Goal: Task Accomplishment & Management: Manage account settings

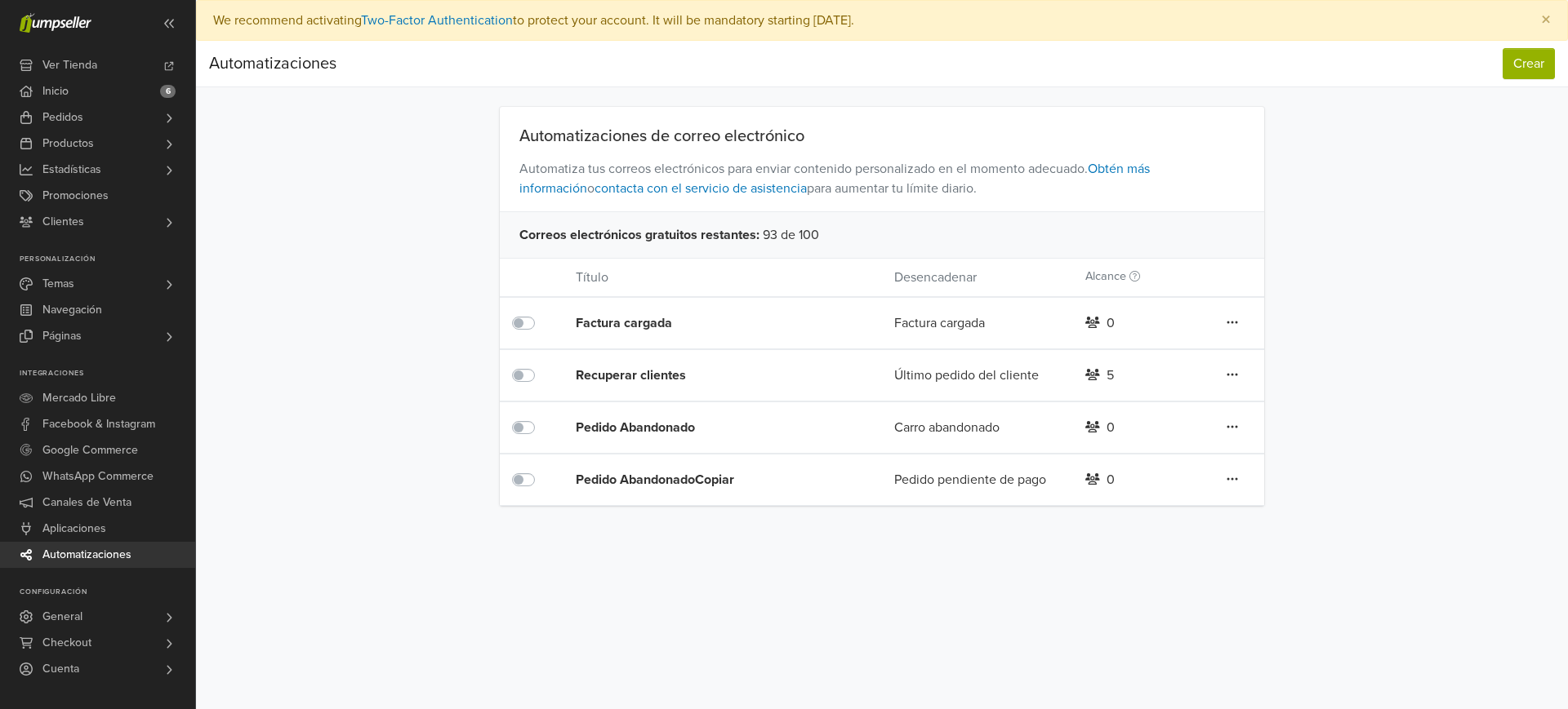
click at [658, 379] on div "Recuperar clientes" at bounding box center [703, 375] width 255 height 20
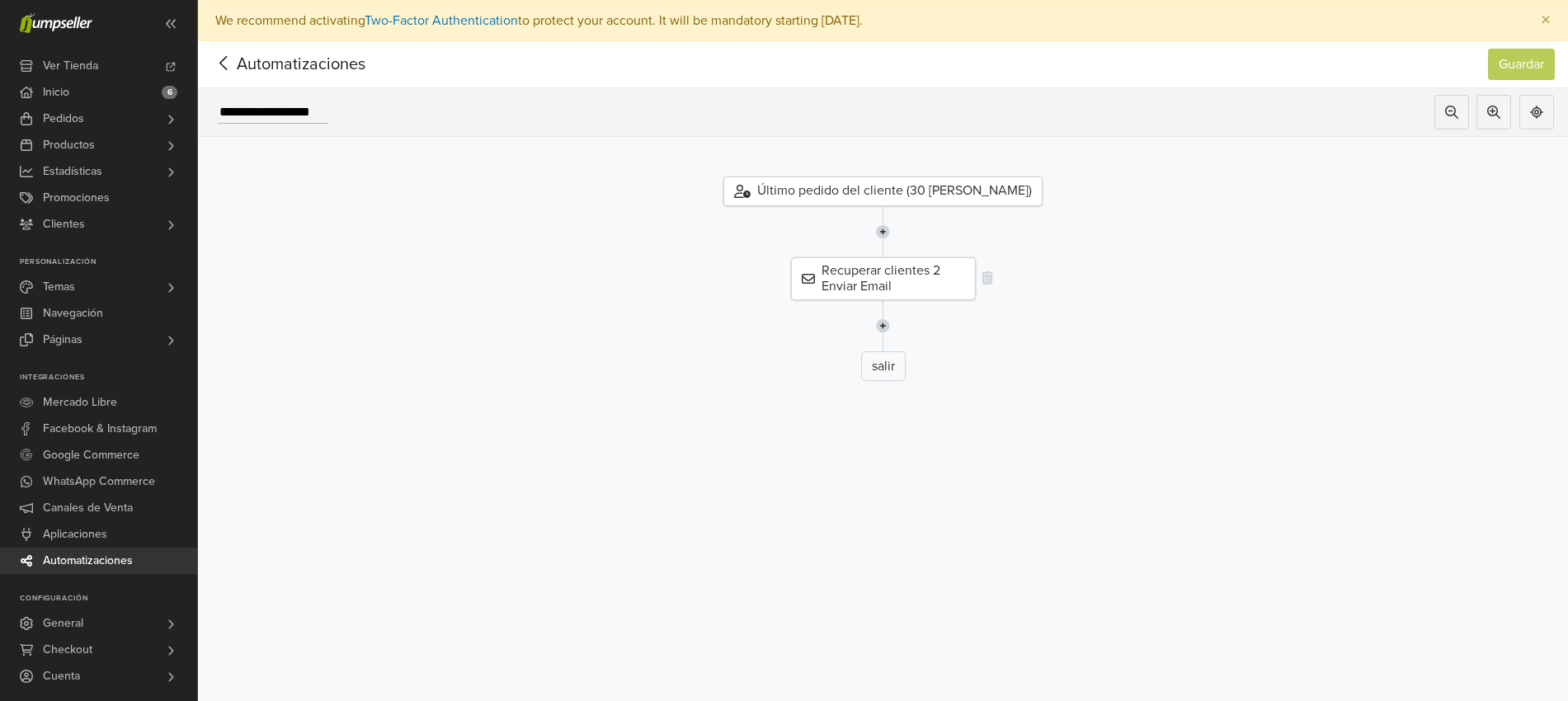
click at [907, 281] on div "Recuperar clientes 2 Enviar Email" at bounding box center [882, 278] width 185 height 43
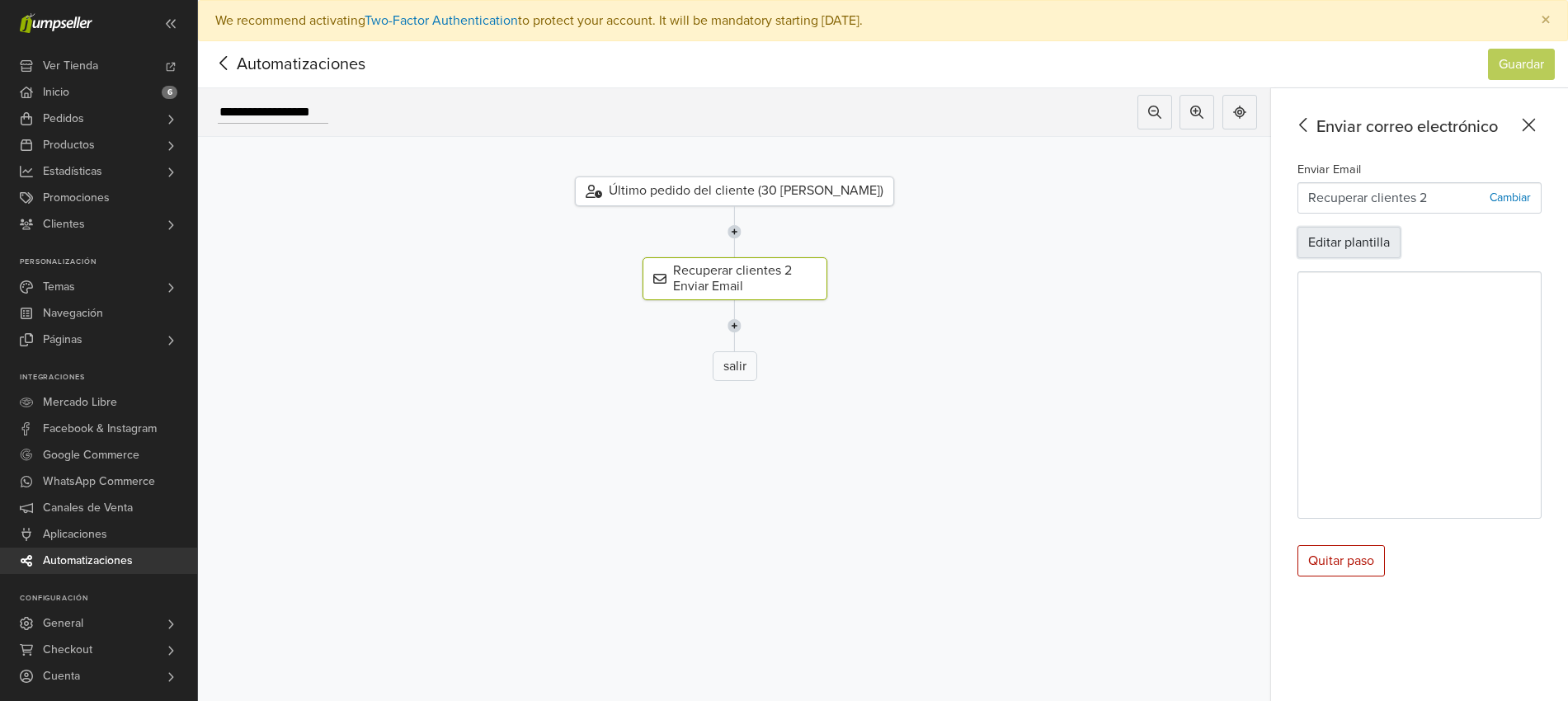
click at [1355, 245] on button "Editar plantilla" at bounding box center [1348, 242] width 103 height 31
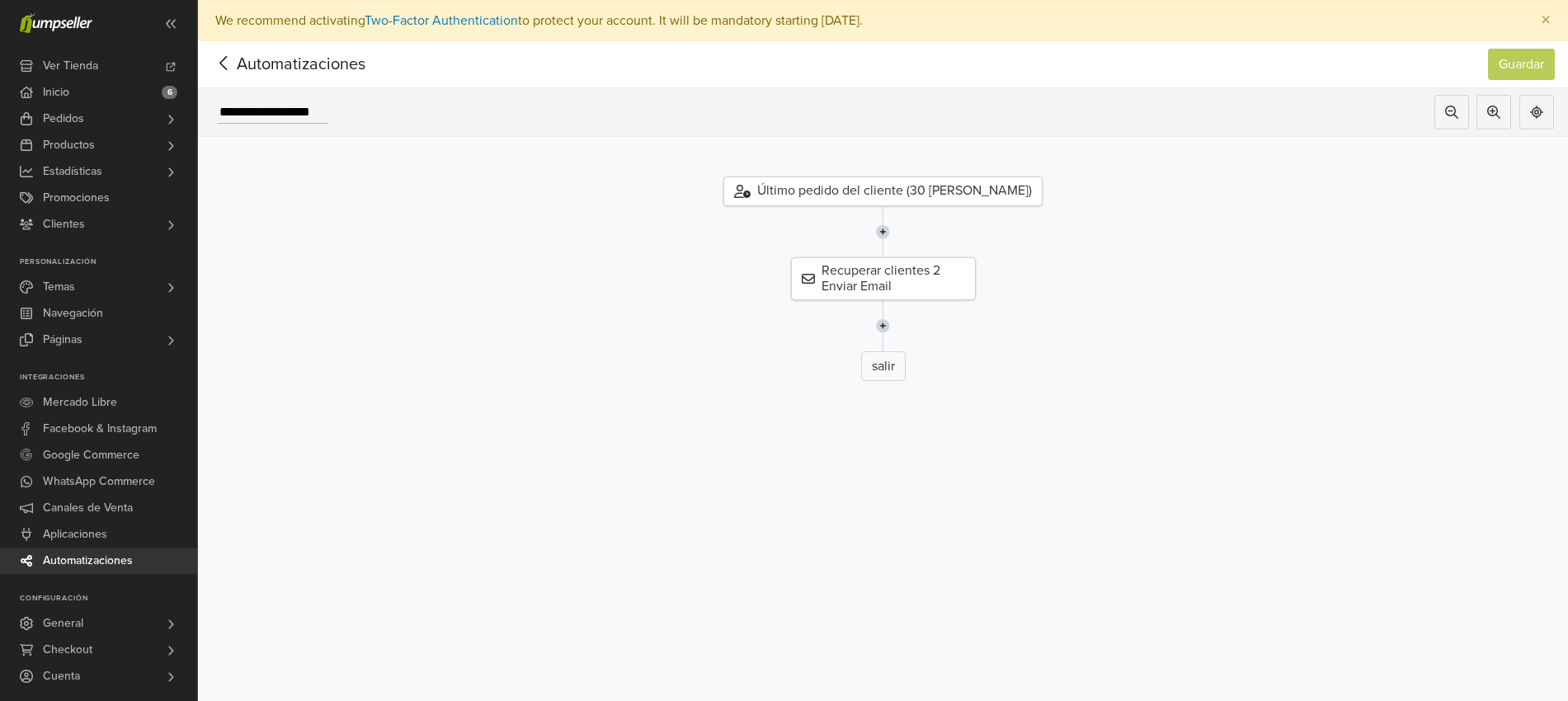
click at [220, 55] on icon at bounding box center [223, 63] width 25 height 21
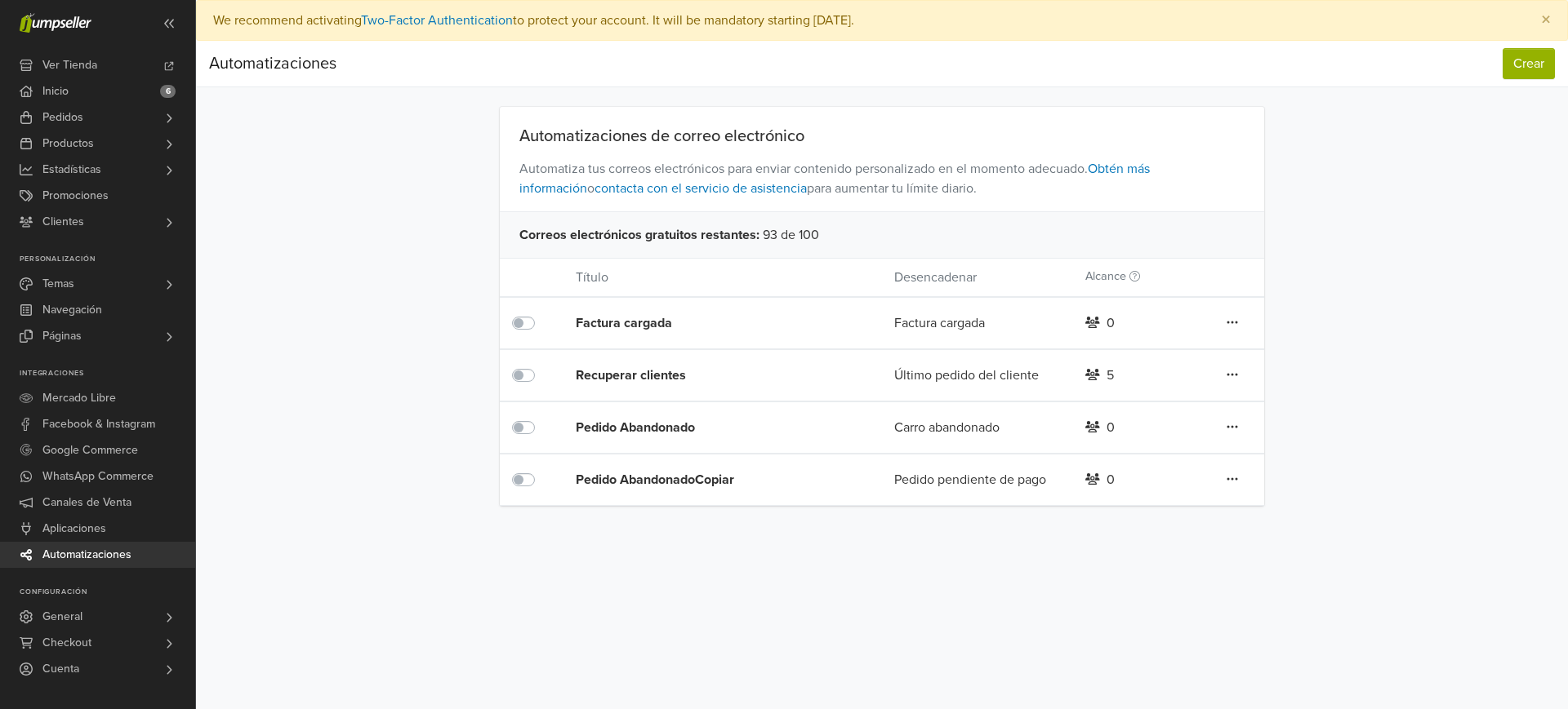
click at [1238, 429] on icon at bounding box center [1232, 427] width 11 height 13
click at [1145, 487] on link "Duplicar" at bounding box center [1174, 487] width 129 height 26
click at [1226, 537] on link at bounding box center [1232, 532] width 13 height 22
click at [1139, 616] on link "Eliminar" at bounding box center [1174, 617] width 129 height 26
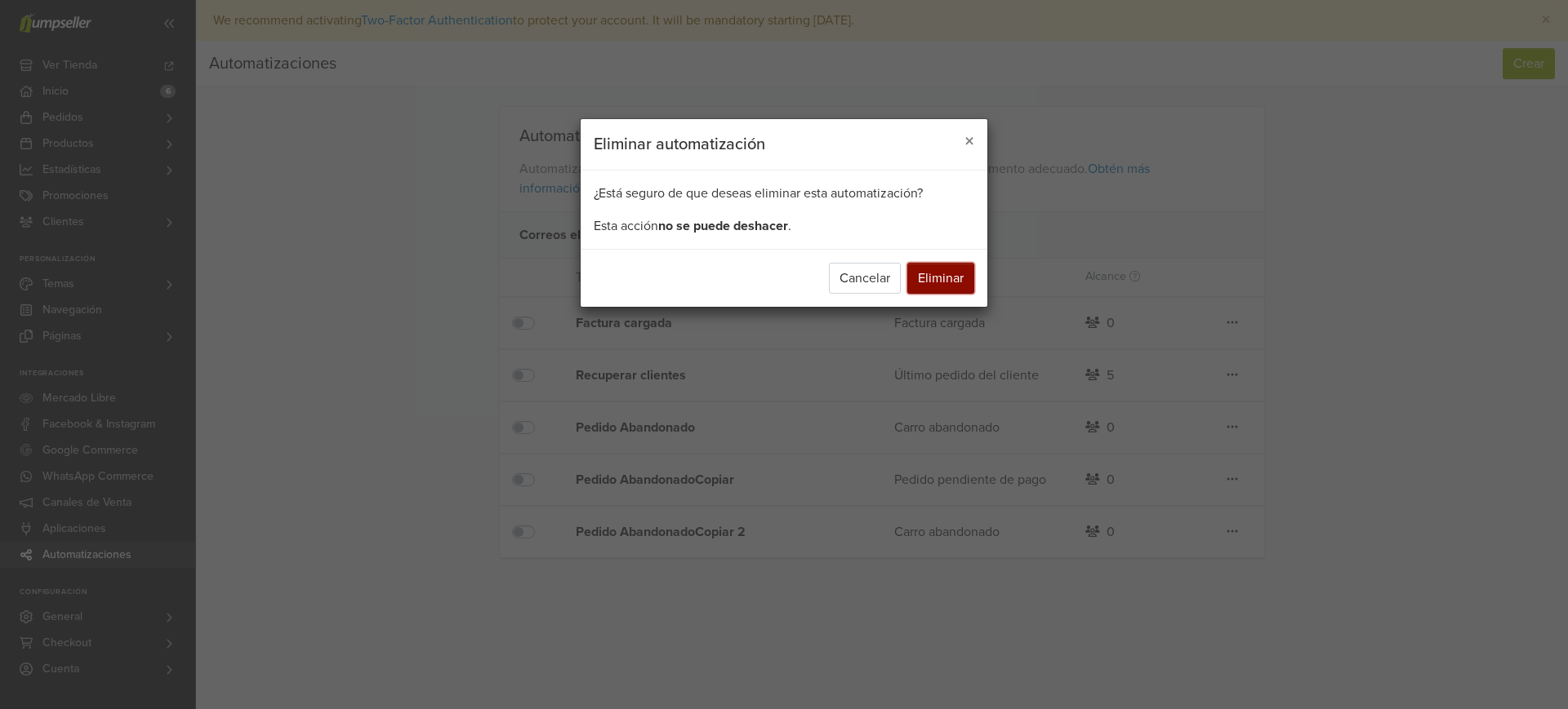
click at [967, 284] on button "Eliminar" at bounding box center [941, 279] width 67 height 31
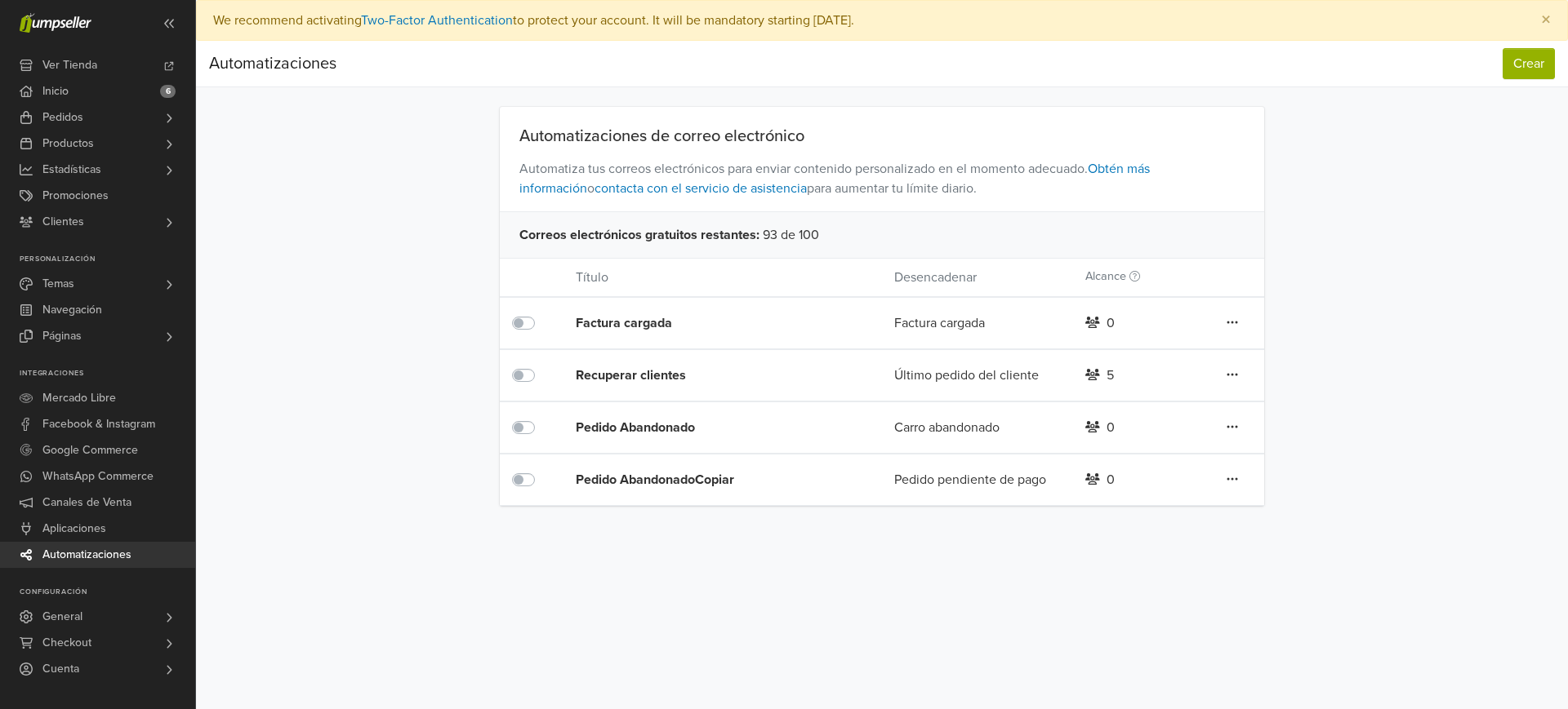
click at [1230, 478] on icon at bounding box center [1232, 479] width 11 height 13
click at [65, 116] on span "Pedidos" at bounding box center [62, 118] width 41 height 26
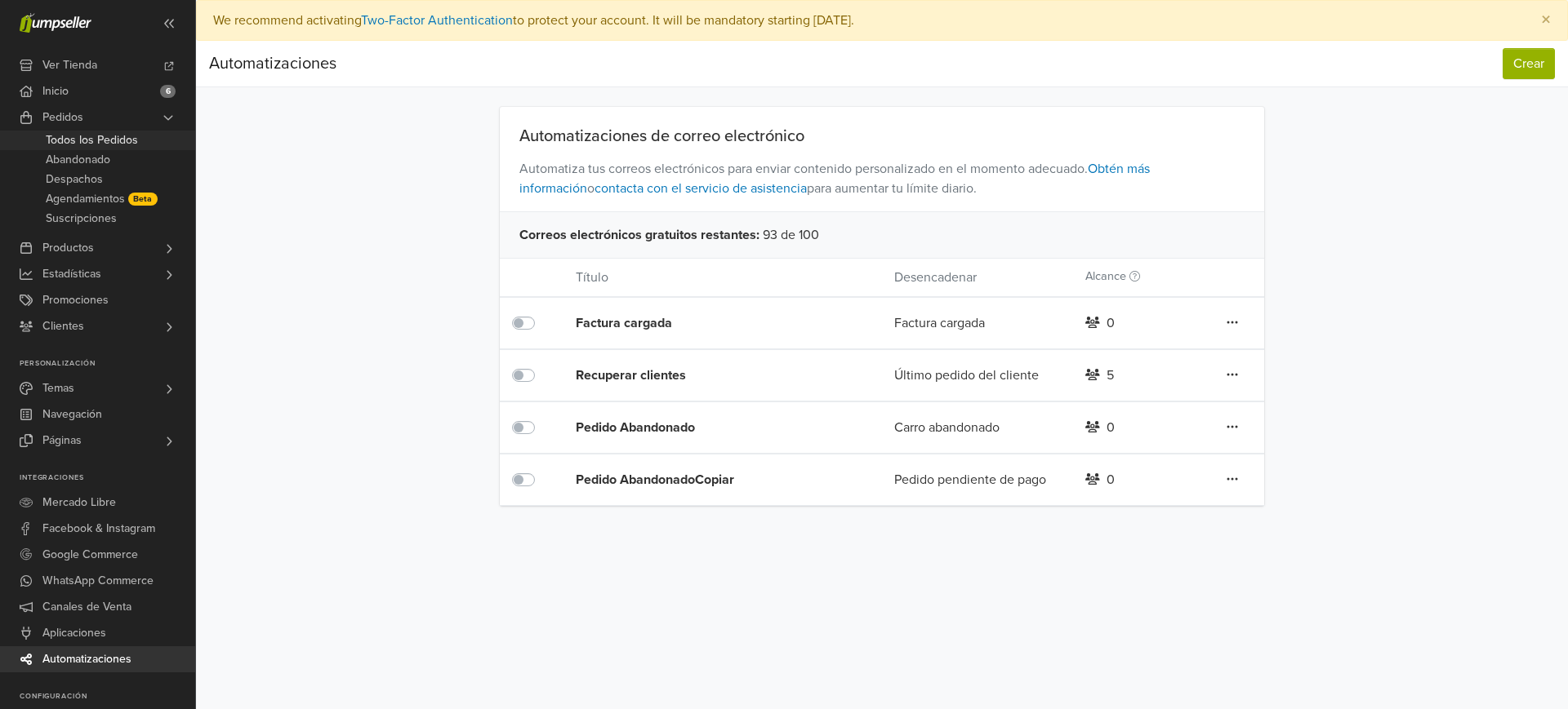
click at [75, 142] on span "Todos los Pedidos" at bounding box center [92, 140] width 93 height 20
